Goal: Use online tool/utility: Utilize a website feature to perform a specific function

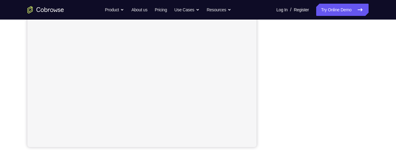
scroll to position [136, 0]
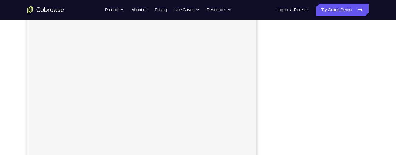
click at [383, 104] on div "Your Support Agent Your Customer Web iOS Android Next Steps We’d be happy to gi…" at bounding box center [198, 135] width 390 height 402
click at [376, 85] on div "Your Support Agent Your Customer Web iOS Android Next Steps We’d be happy to gi…" at bounding box center [198, 120] width 390 height 402
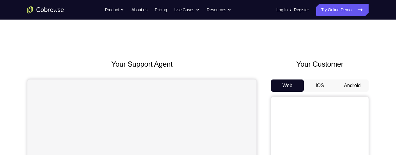
click at [345, 79] on button "Android" at bounding box center [352, 85] width 33 height 12
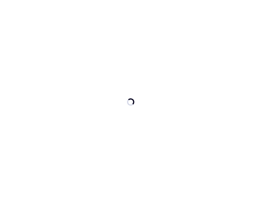
click at [229, 112] on div at bounding box center [130, 102] width 261 height 204
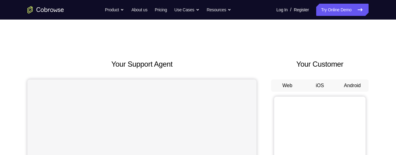
click at [356, 79] on button "Android" at bounding box center [352, 85] width 33 height 12
click at [356, 81] on button "Android" at bounding box center [352, 85] width 33 height 12
click at [354, 81] on button "Android" at bounding box center [352, 85] width 33 height 12
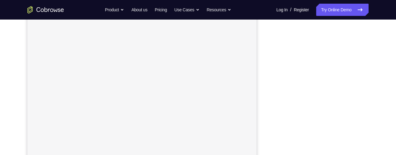
scroll to position [104, 0]
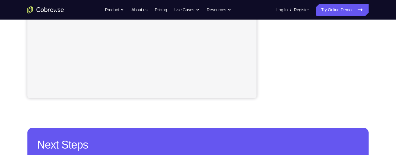
click at [378, 119] on div "Your Support Agent Your Customer Web iOS Android Next Steps We’d be happy to gi…" at bounding box center [198, 35] width 390 height 402
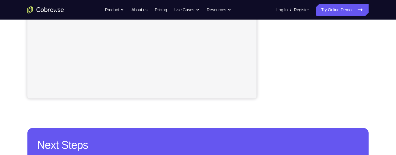
click at [380, 125] on div "Your Support Agent Your Customer Web iOS Android Next Steps We’d be happy to gi…" at bounding box center [198, 35] width 390 height 402
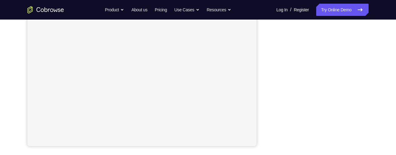
scroll to position [136, 0]
click at [272, 75] on div at bounding box center [320, 53] width 98 height 187
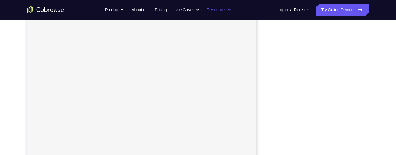
scroll to position [114, 0]
